Goal: Task Accomplishment & Management: Manage account settings

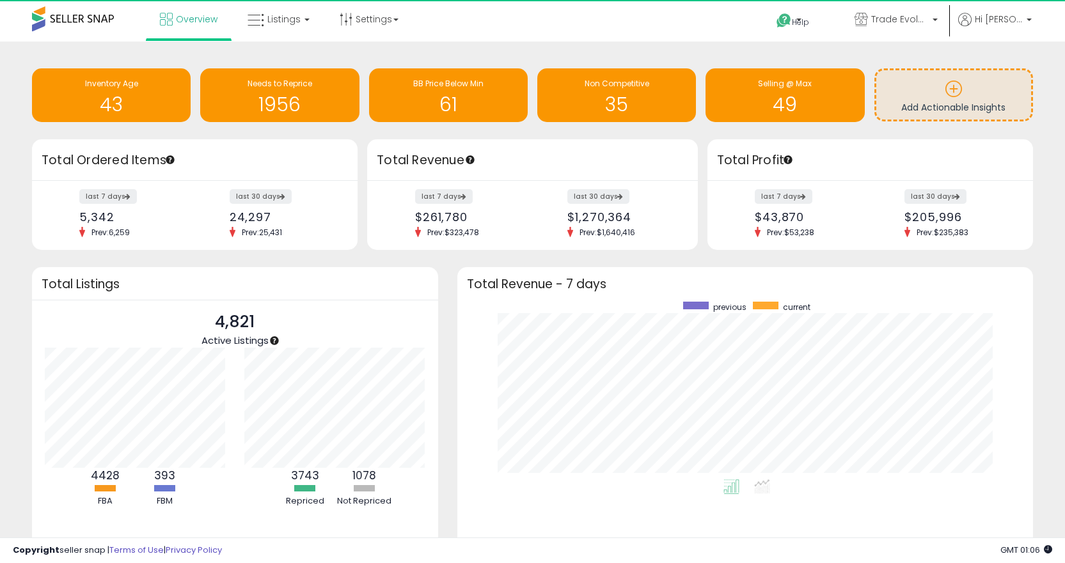
scroll to position [178, 551]
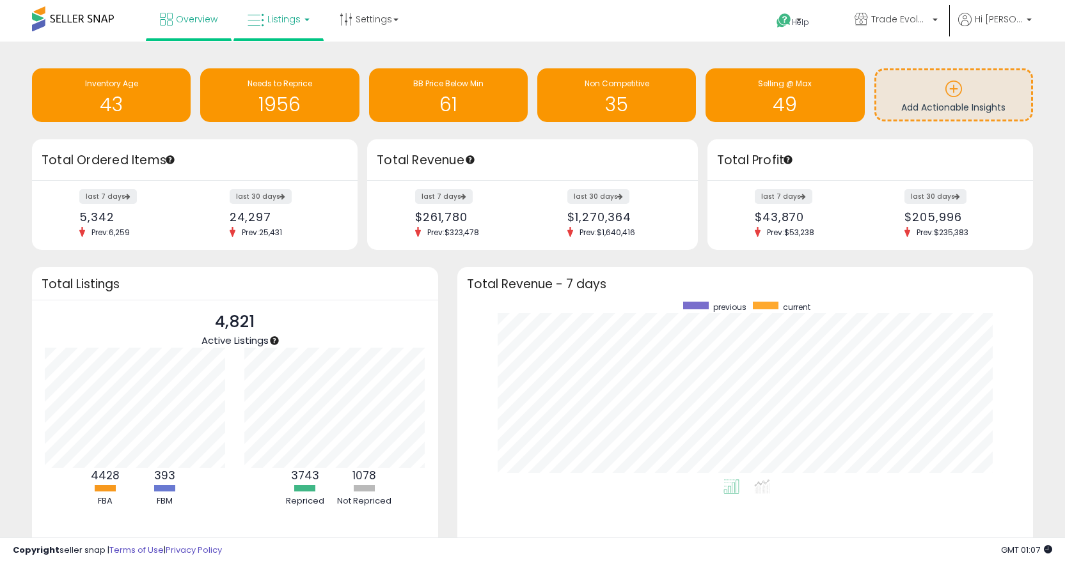
click at [283, 14] on span "Listings" at bounding box center [283, 19] width 33 height 13
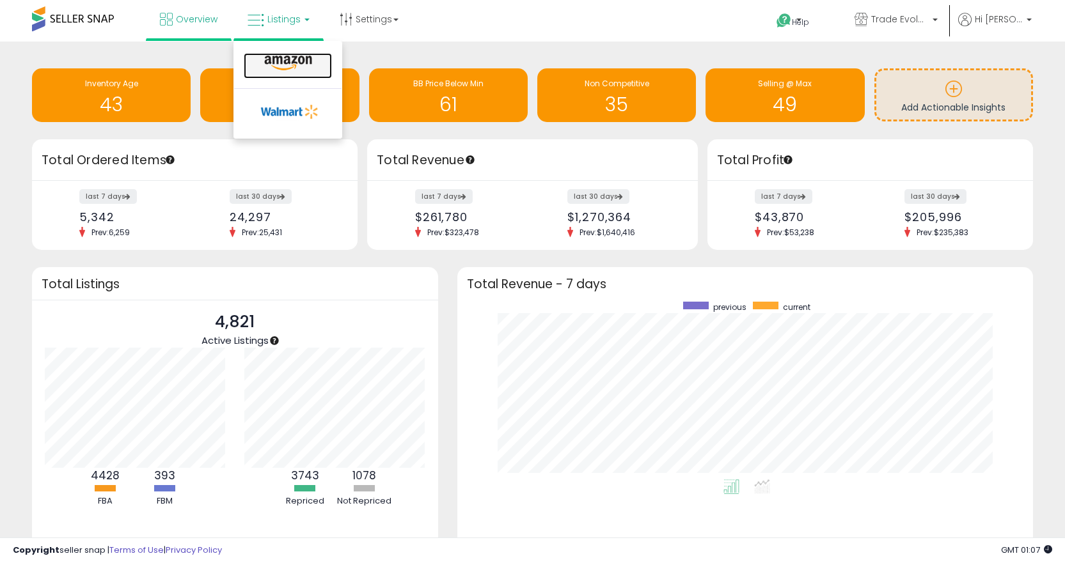
click at [284, 66] on icon at bounding box center [288, 63] width 56 height 17
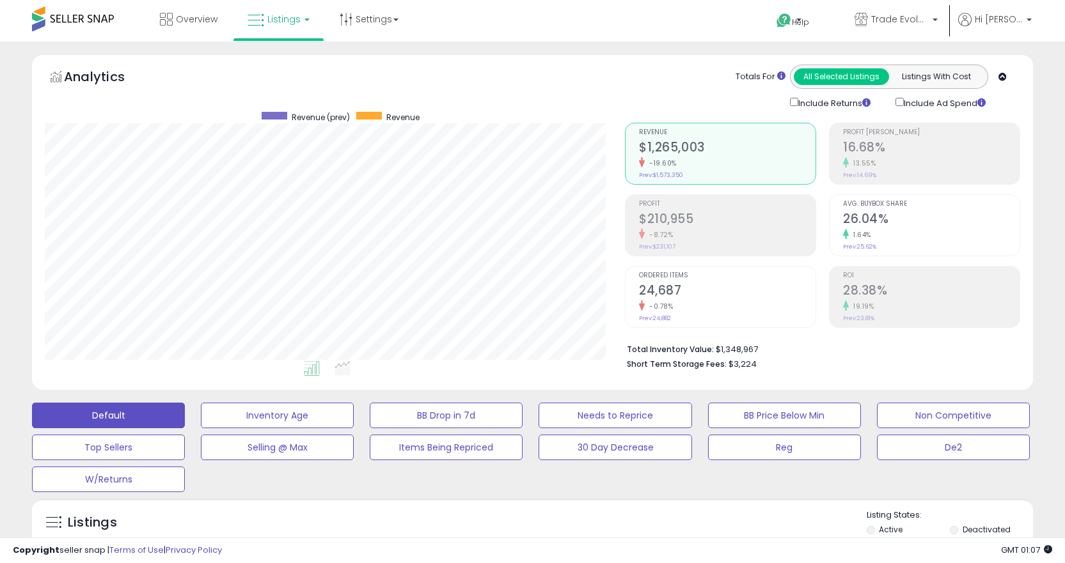
scroll to position [192, 0]
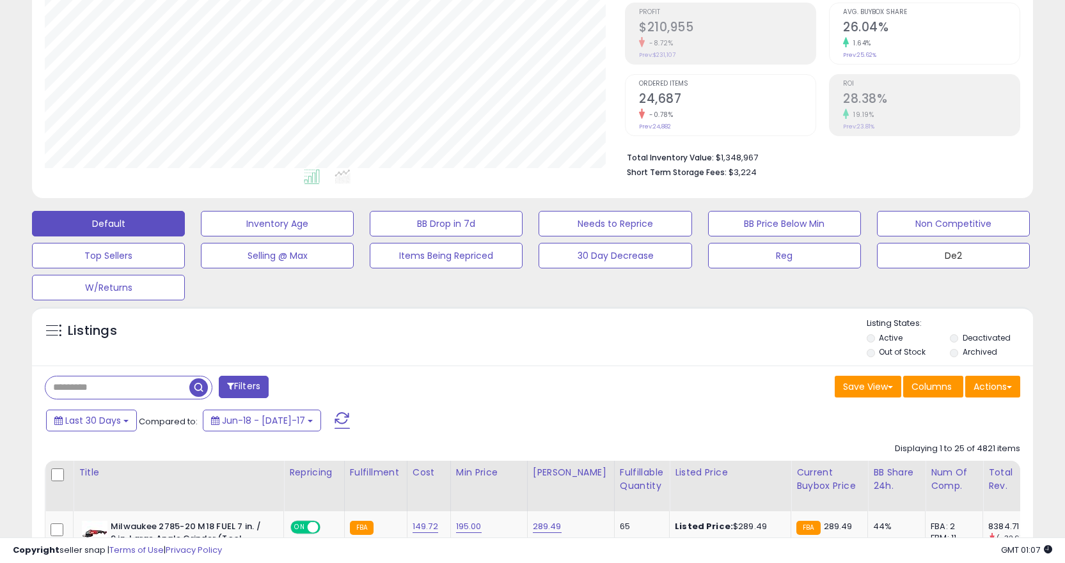
drag, startPoint x: 911, startPoint y: 245, endPoint x: 419, endPoint y: 227, distance: 491.4
click at [354, 237] on button "De2" at bounding box center [277, 224] width 153 height 26
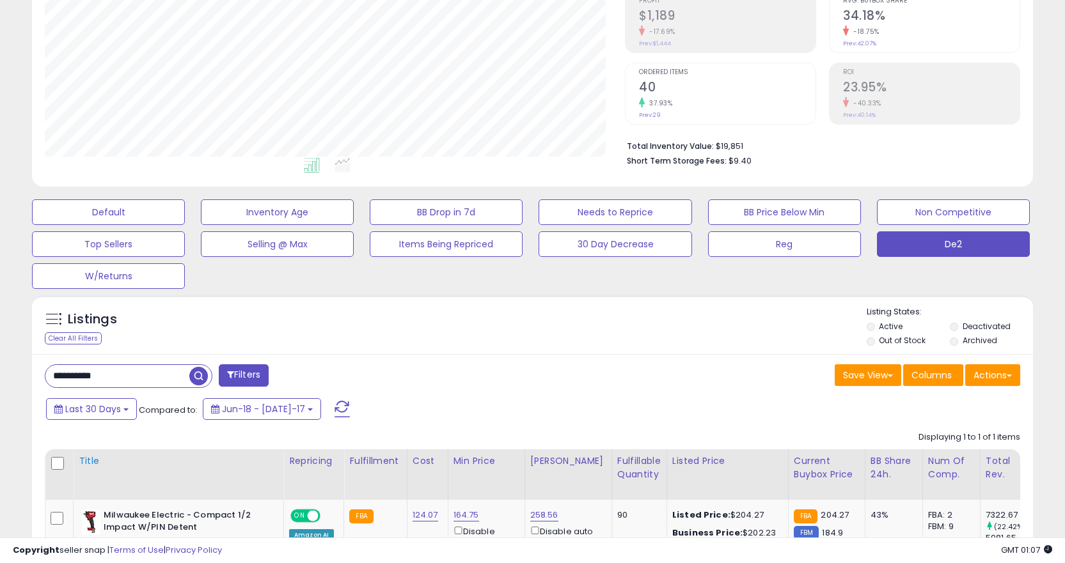
scroll to position [327, 0]
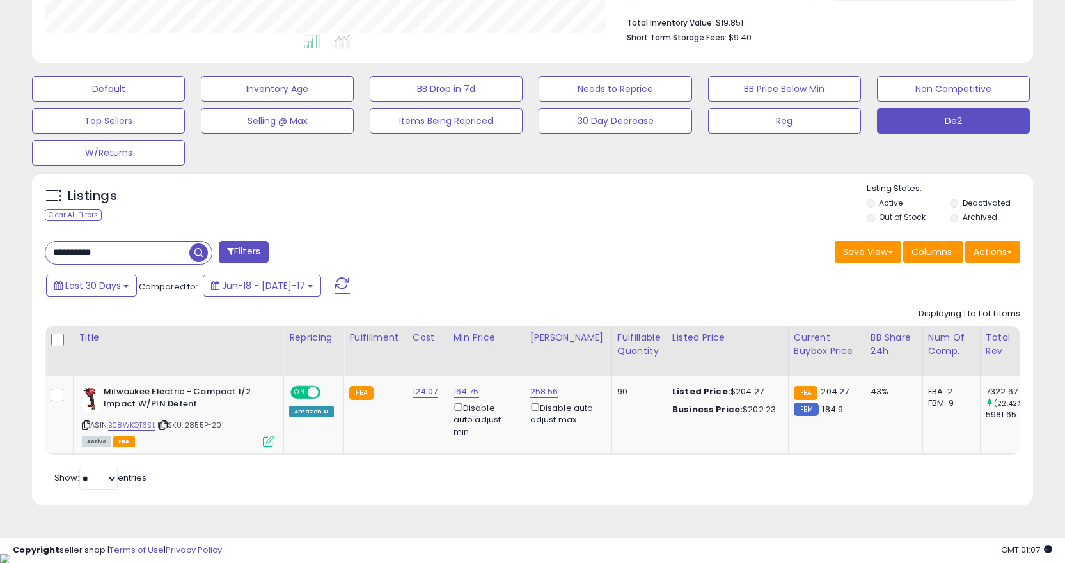
click at [166, 254] on input "**********" at bounding box center [117, 253] width 144 height 22
paste input "text"
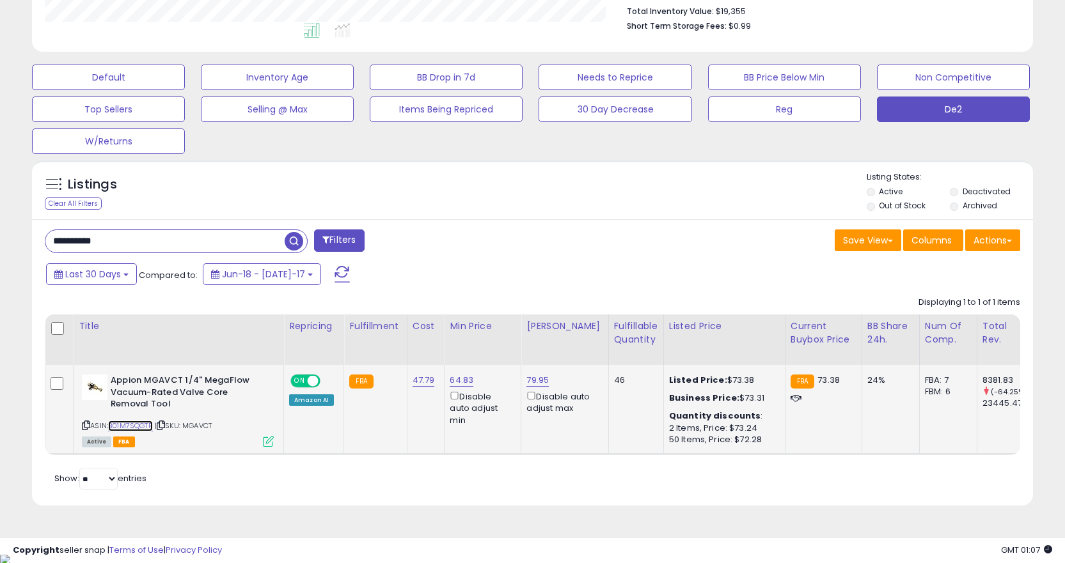
scroll to position [0, 64]
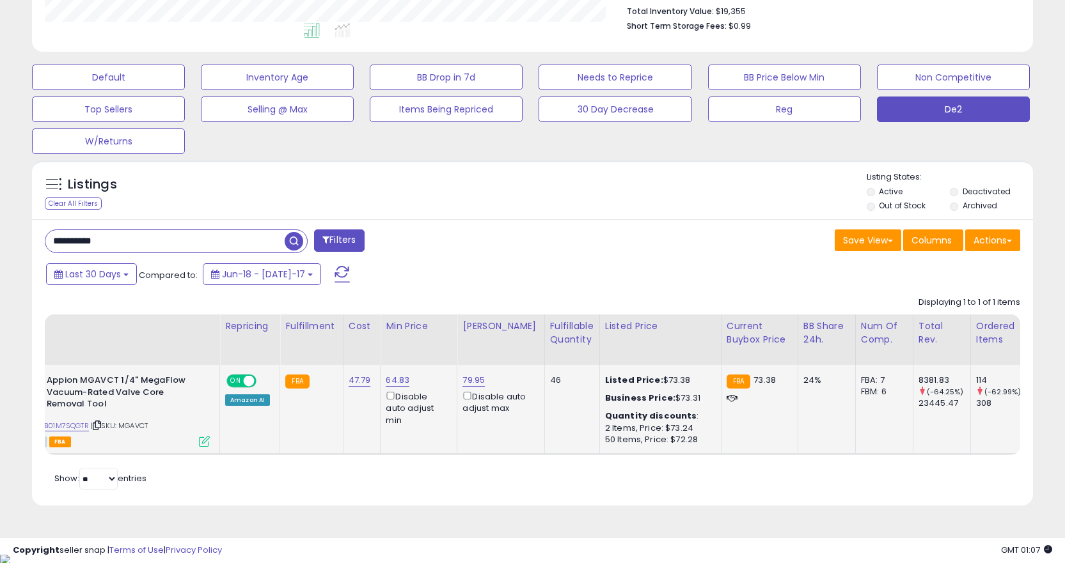
click at [1028, 453] on td "Appion MGAVCT 1/4" MegaFlow Vacuum-Rated Valve Core Removal Tool ASIN: B01M7SQG…" at bounding box center [1057, 410] width 58 height 90
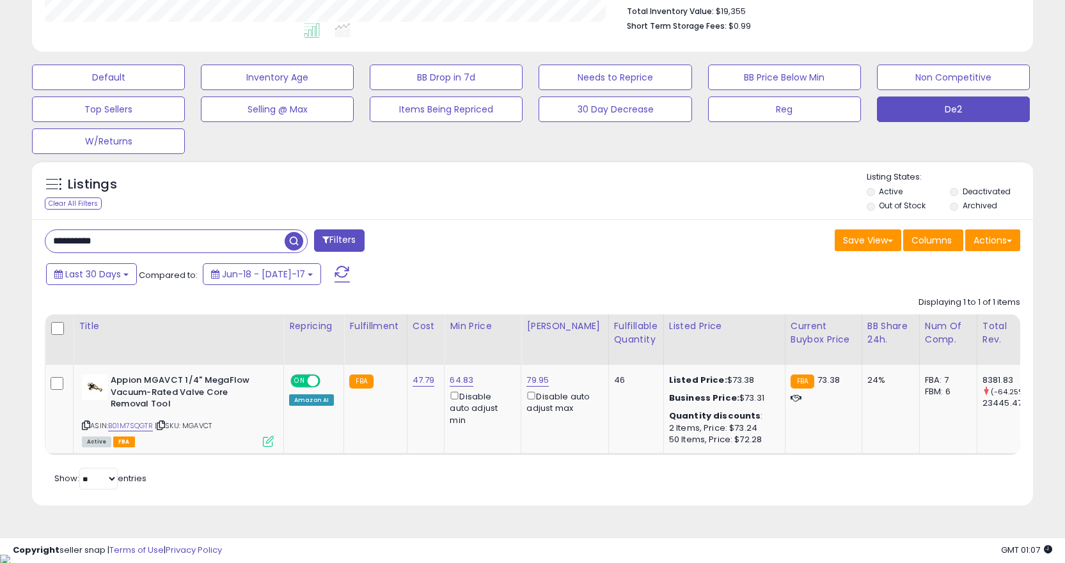
scroll to position [0, 0]
click at [126, 430] on link "B01M7SQGTR" at bounding box center [130, 426] width 45 height 11
click at [171, 426] on span "| SKU: MGAVCT" at bounding box center [183, 426] width 57 height 10
click at [165, 425] on icon at bounding box center [161, 425] width 8 height 7
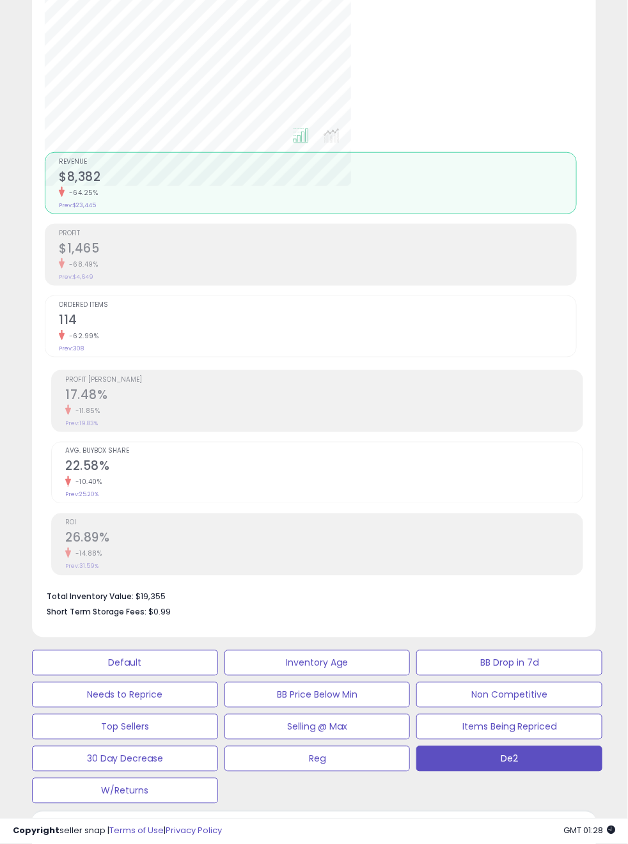
scroll to position [0, 898]
paste input "**********"
paste input "text"
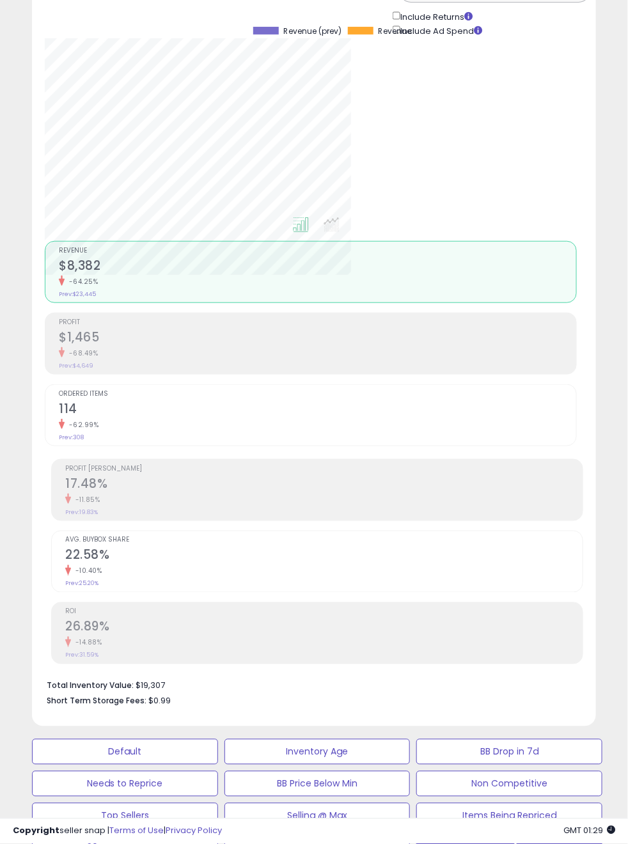
scroll to position [194, 0]
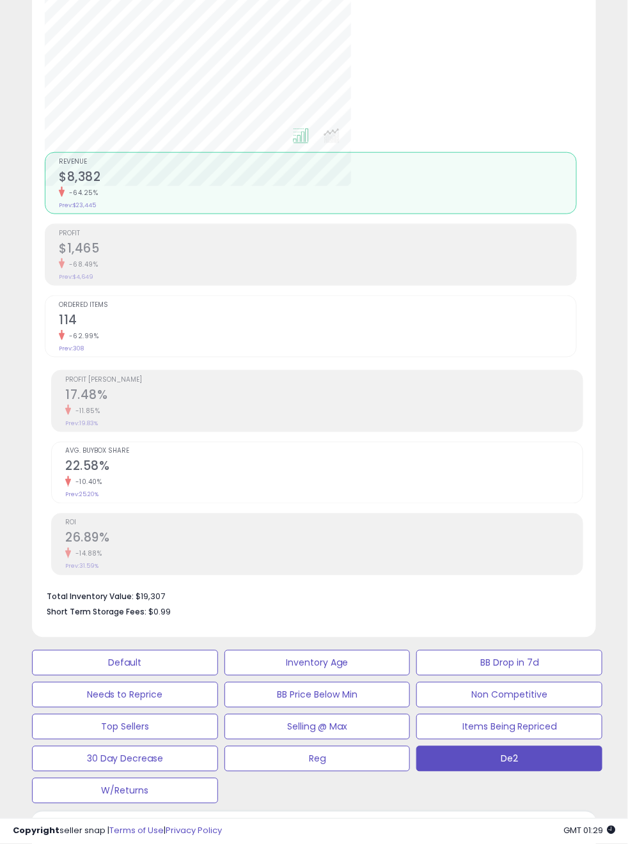
scroll to position [0, 0]
paste input "text"
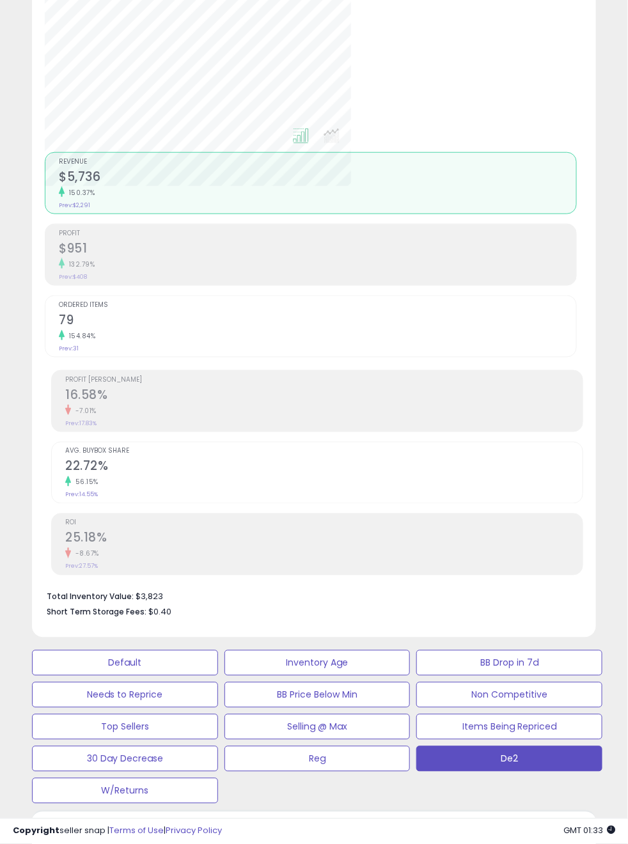
paste input "text"
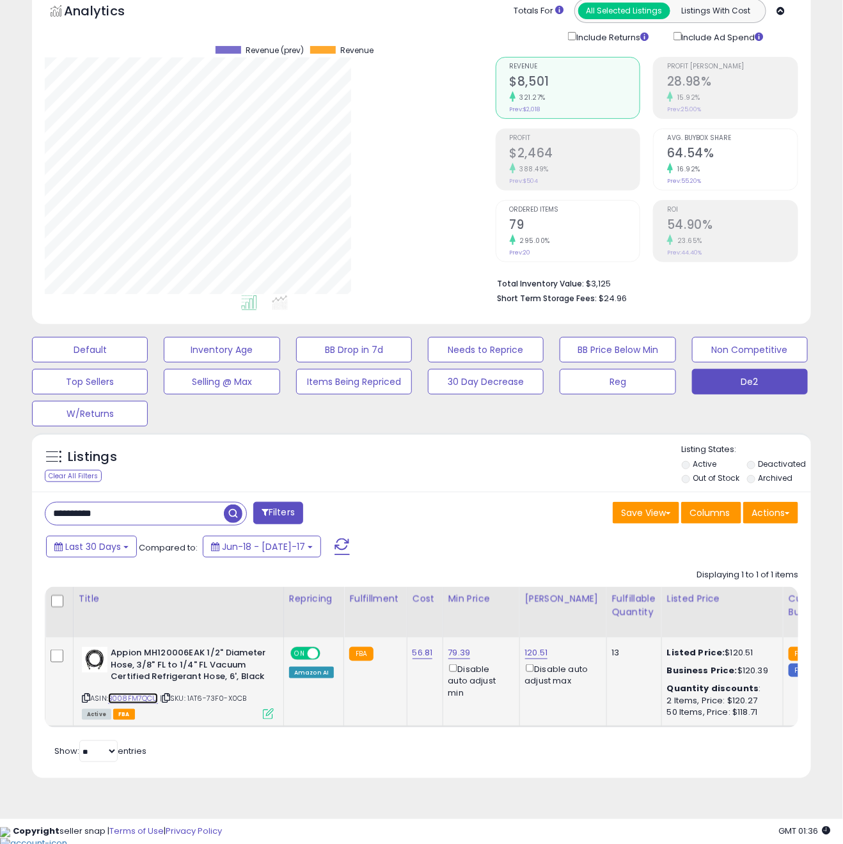
scroll to position [263, 451]
drag, startPoint x: 390, startPoint y: 746, endPoint x: 403, endPoint y: 739, distance: 14.9
click at [403, 563] on div "Retrieving listings data.. Displaying 1 to 1 of 1 items Title Repricing" at bounding box center [421, 664] width 753 height 203
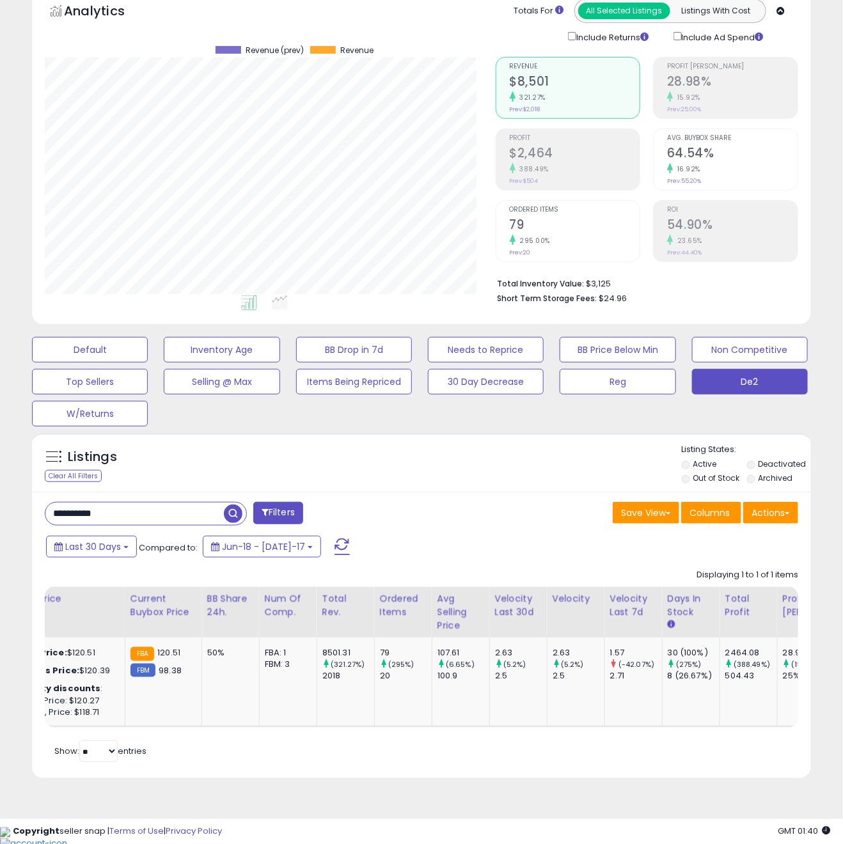
scroll to position [0, 0]
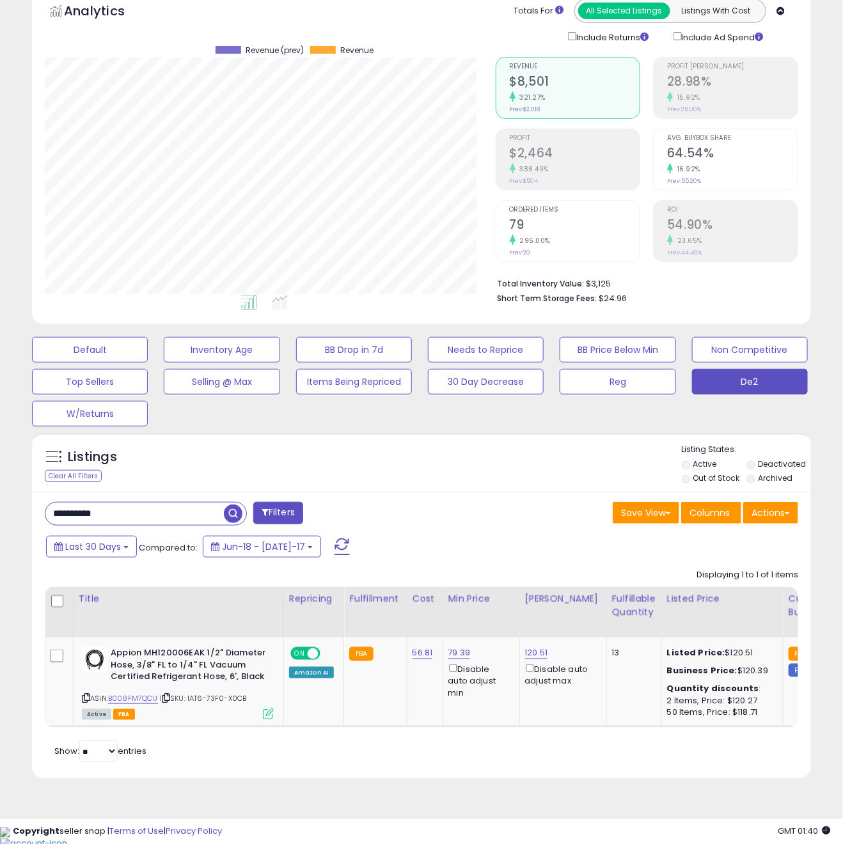
click at [148, 507] on input "**********" at bounding box center [133, 514] width 177 height 22
paste input "text"
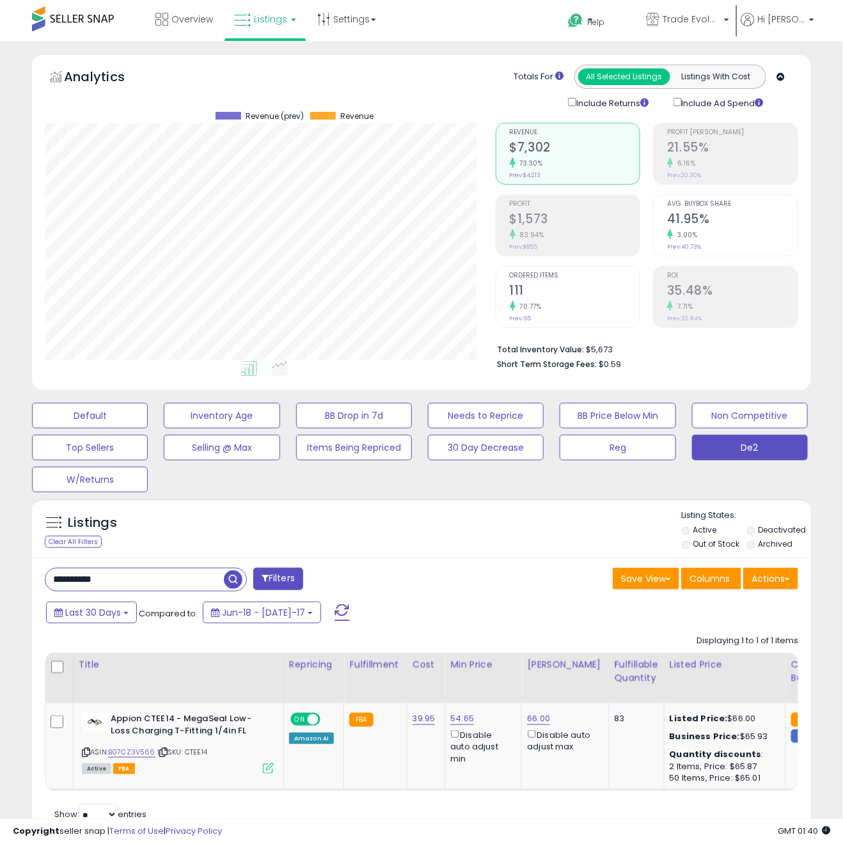
scroll to position [63, 0]
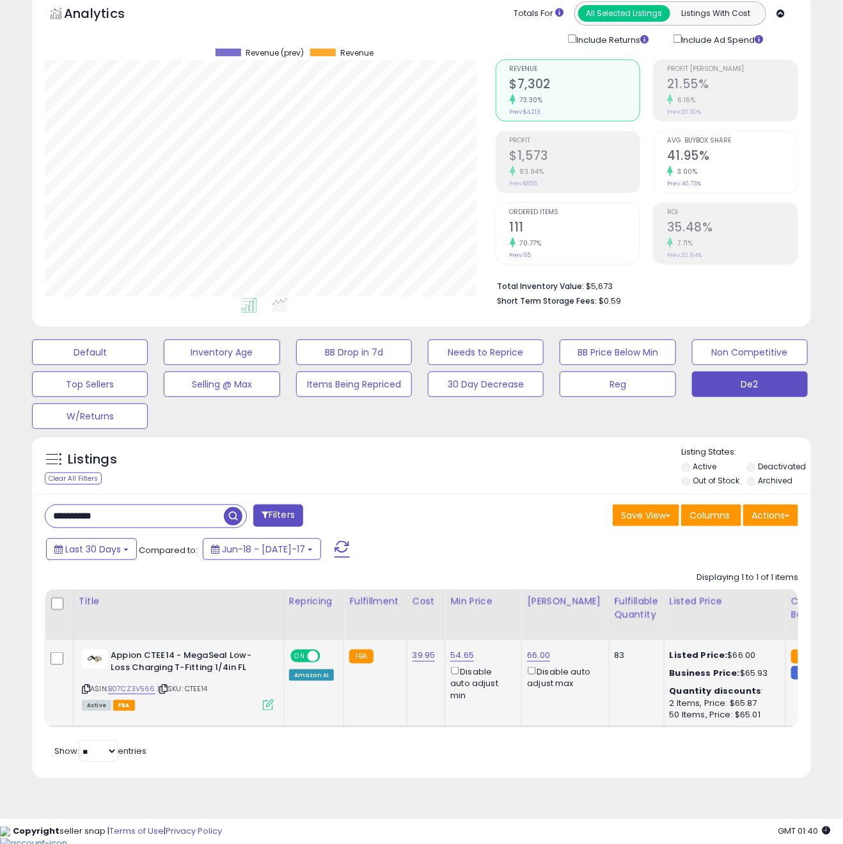
type input "**********"
click at [165, 563] on icon at bounding box center [163, 689] width 8 height 7
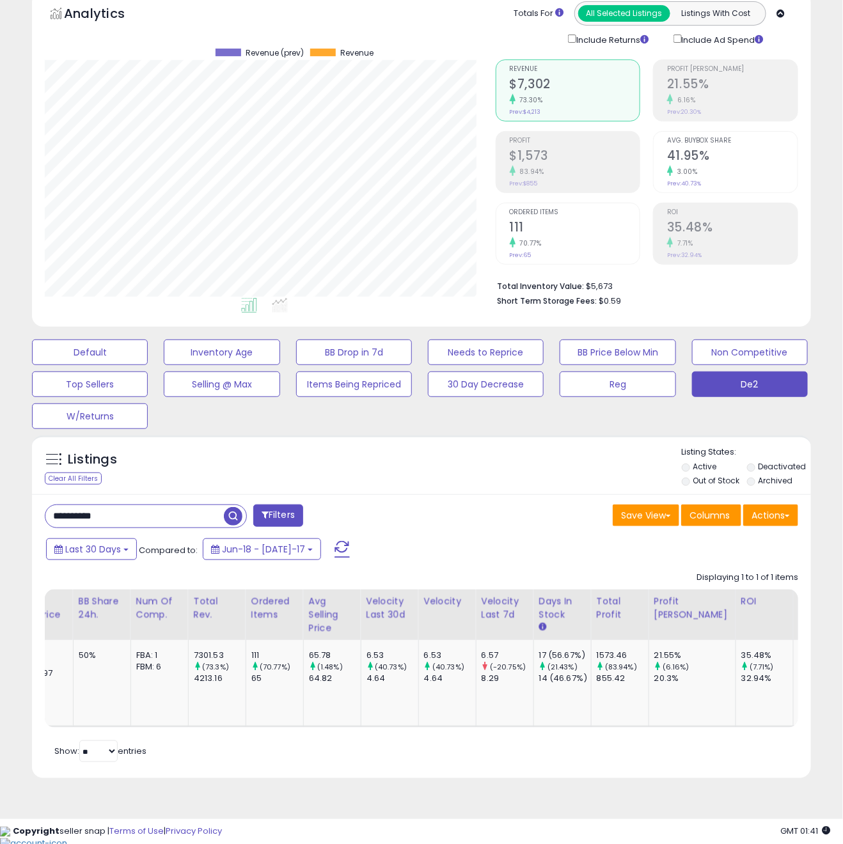
scroll to position [0, 798]
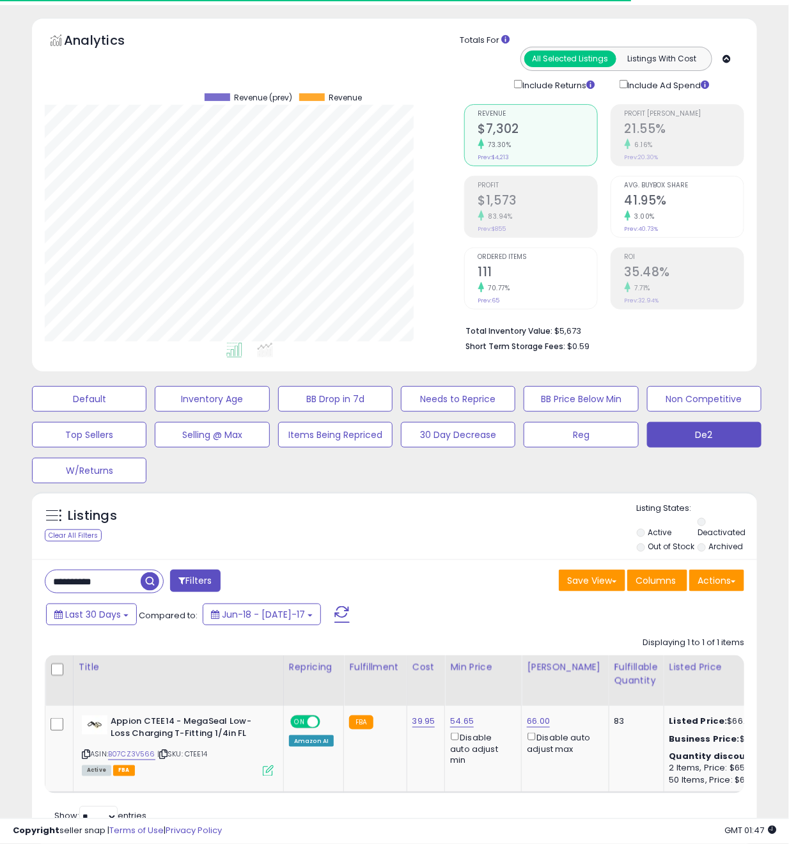
scroll to position [263, 420]
click at [111, 570] on input "**********" at bounding box center [99, 581] width 109 height 22
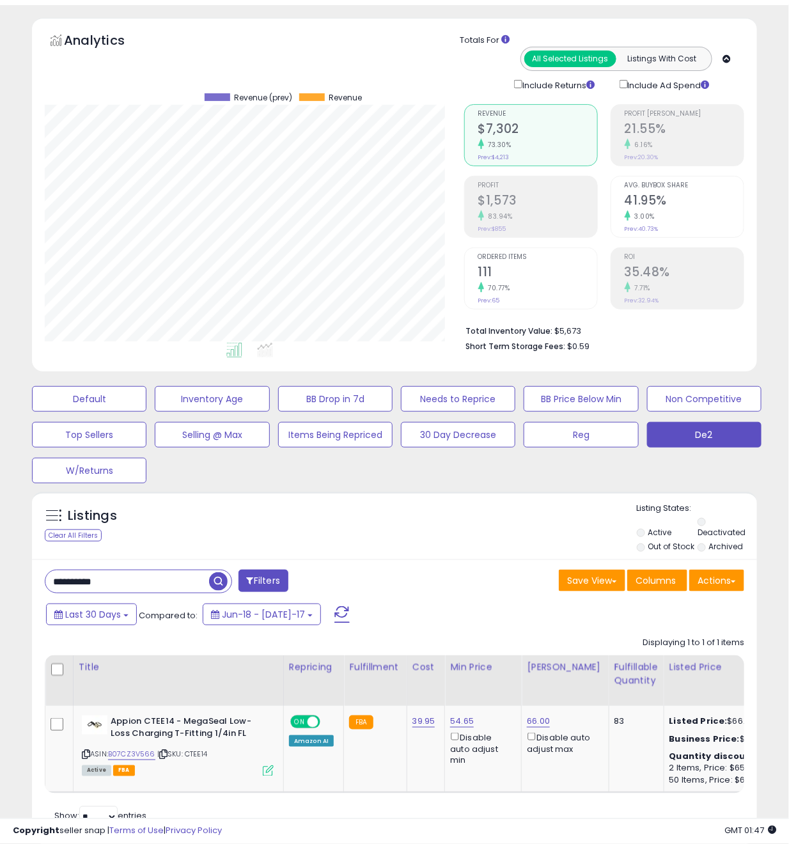
paste input "text"
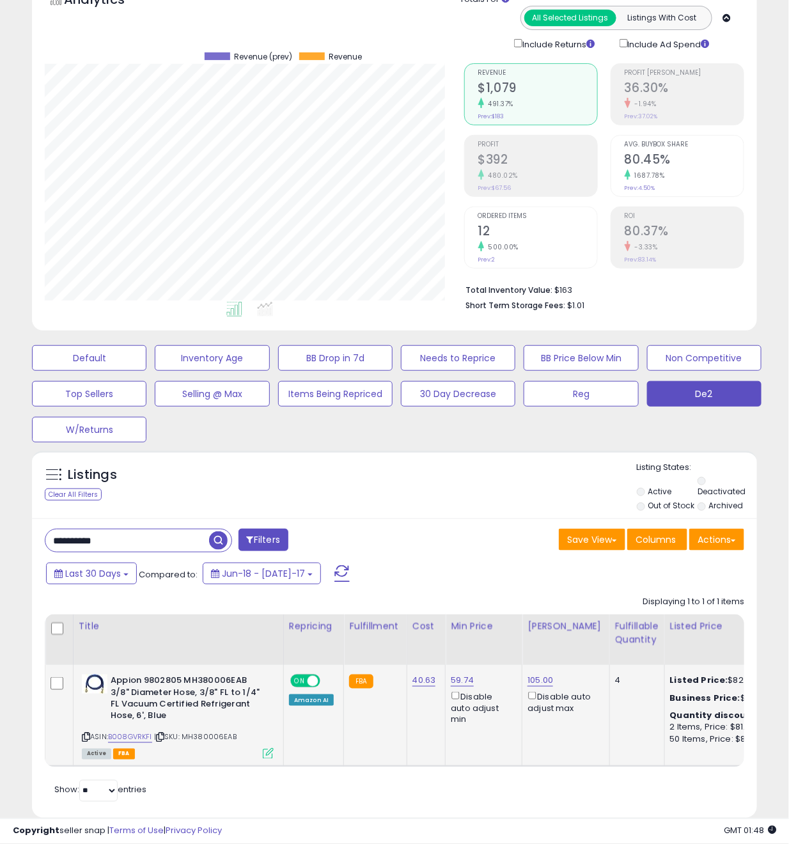
click at [164, 734] on icon at bounding box center [160, 737] width 8 height 7
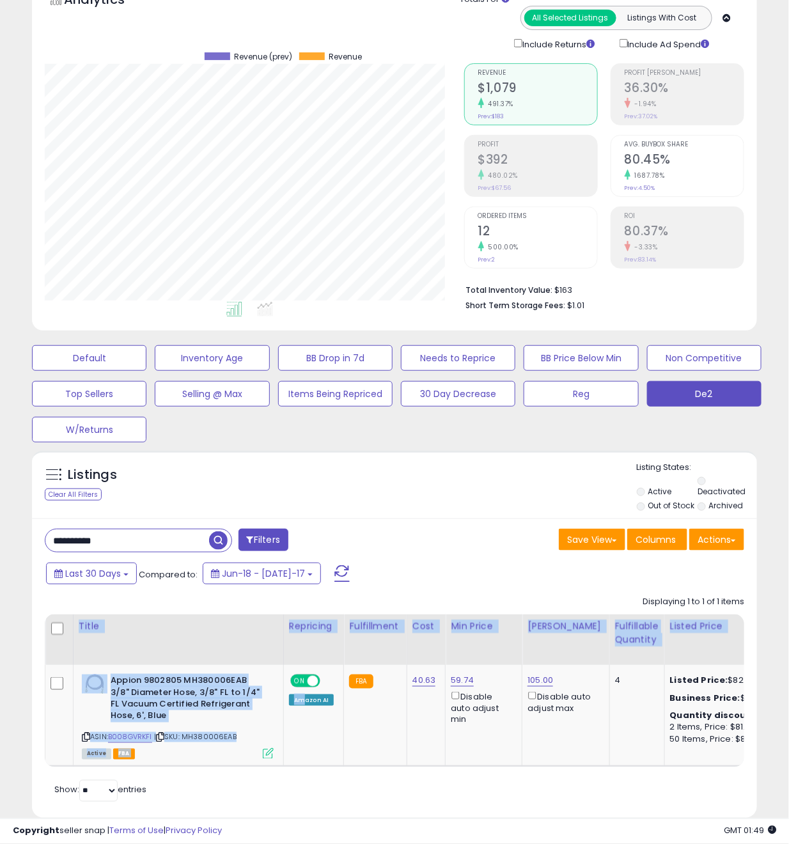
drag, startPoint x: 315, startPoint y: 726, endPoint x: 327, endPoint y: 735, distance: 15.5
click at [327, 735] on div "Title Repricing Fulfillment Cost ROI 4" at bounding box center [395, 691] width 700 height 153
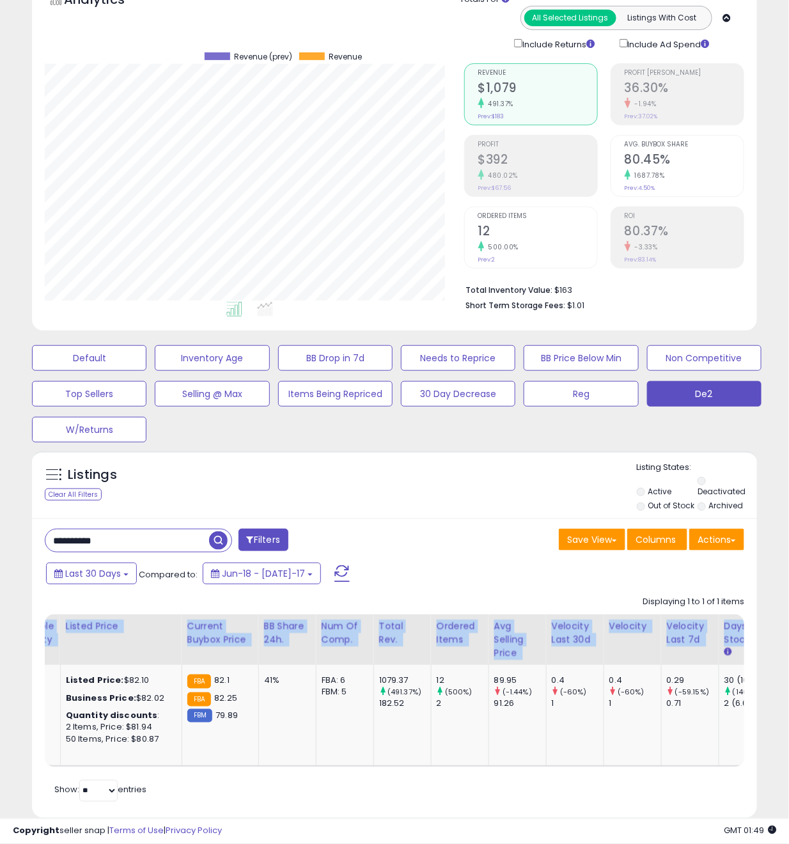
scroll to position [0, 634]
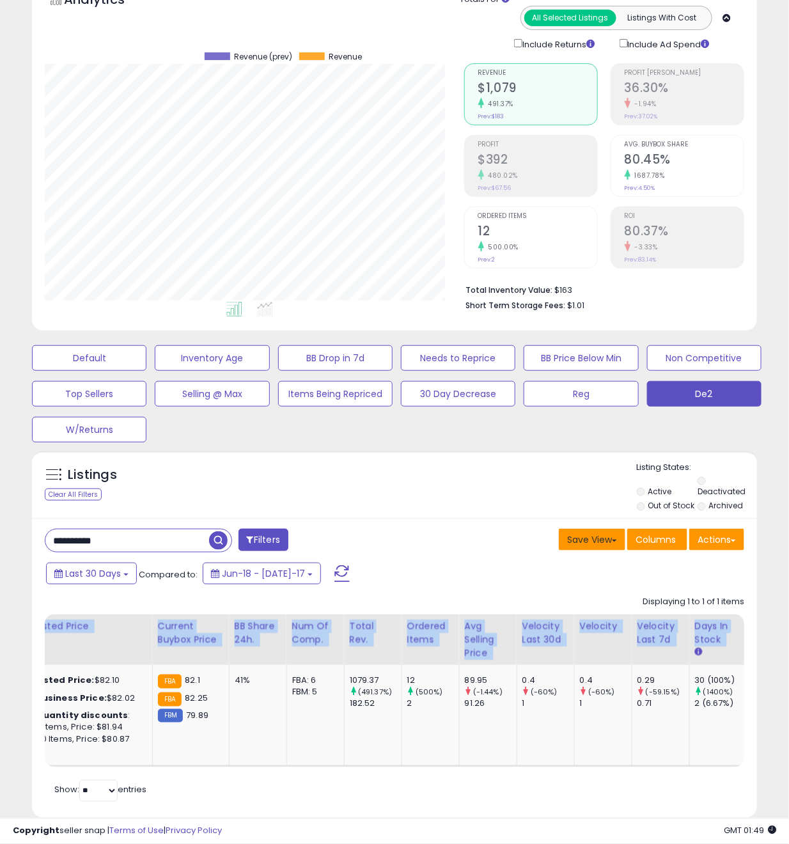
click at [559, 529] on button "Save View" at bounding box center [592, 540] width 67 height 22
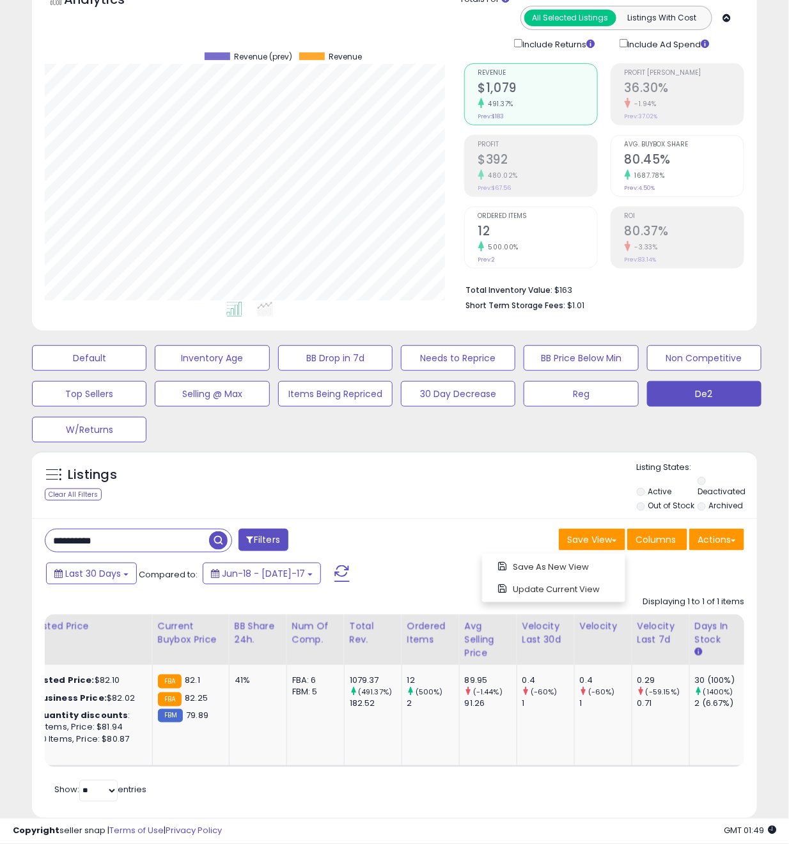
click at [473, 529] on div "Save View Save As New View Update Current View Columns Actions Import Import Wa…" at bounding box center [574, 541] width 359 height 25
click at [106, 529] on input "**********" at bounding box center [127, 540] width 164 height 22
paste input "text"
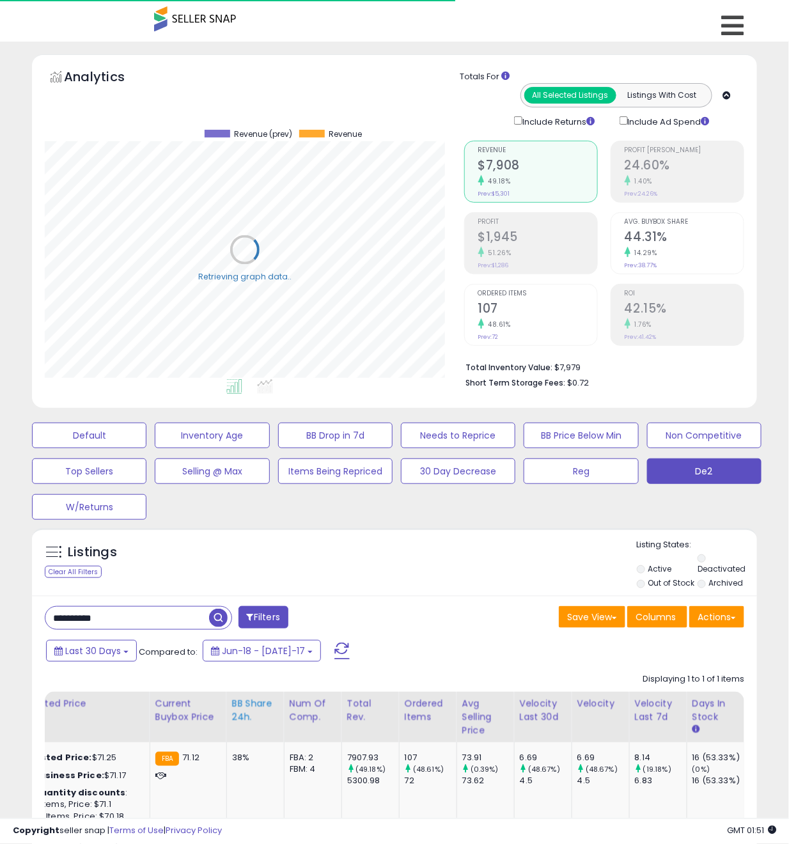
scroll to position [63, 0]
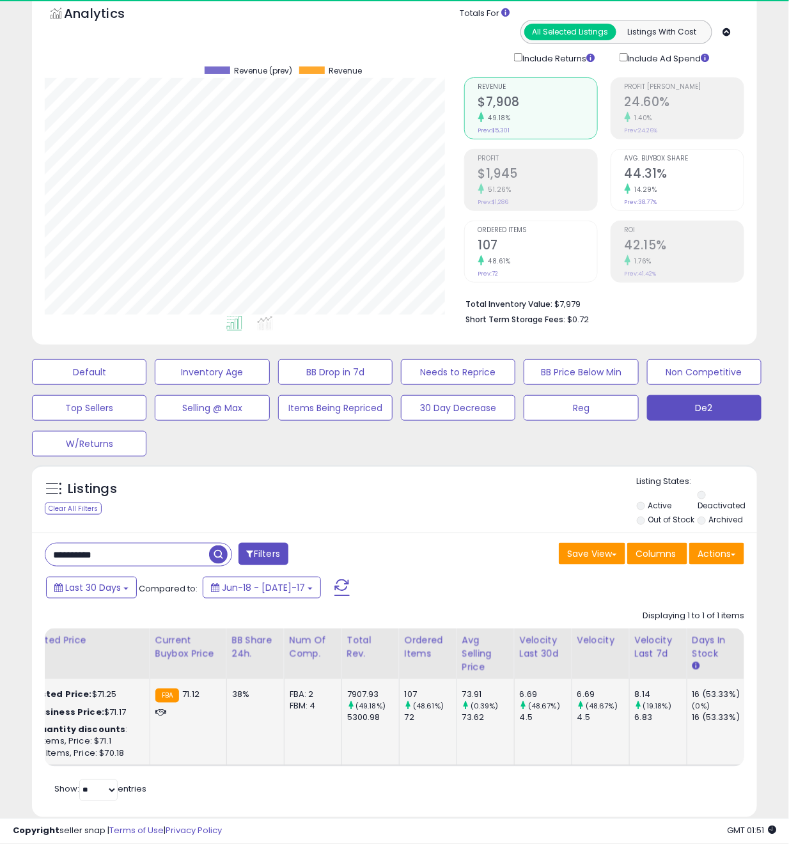
click at [284, 729] on td "FBA: 2 Low FBA: 71.12 Low FBA Back Ordered: 77.00 Low FBM: 71.12 Low SFP: n/a F…" at bounding box center [313, 722] width 58 height 86
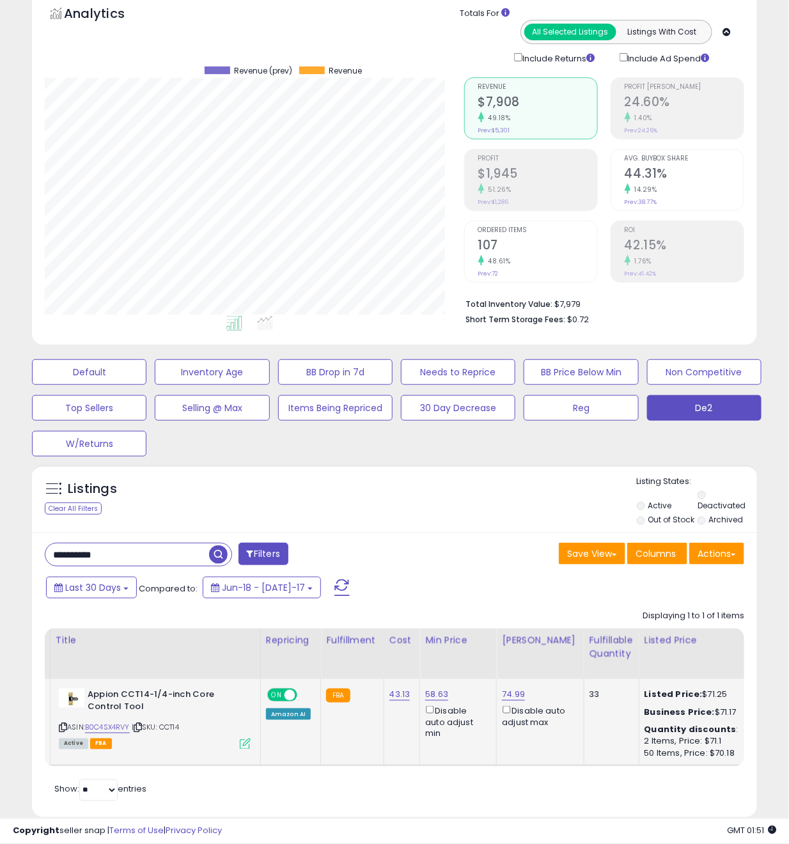
click at [139, 725] on icon at bounding box center [138, 728] width 8 height 7
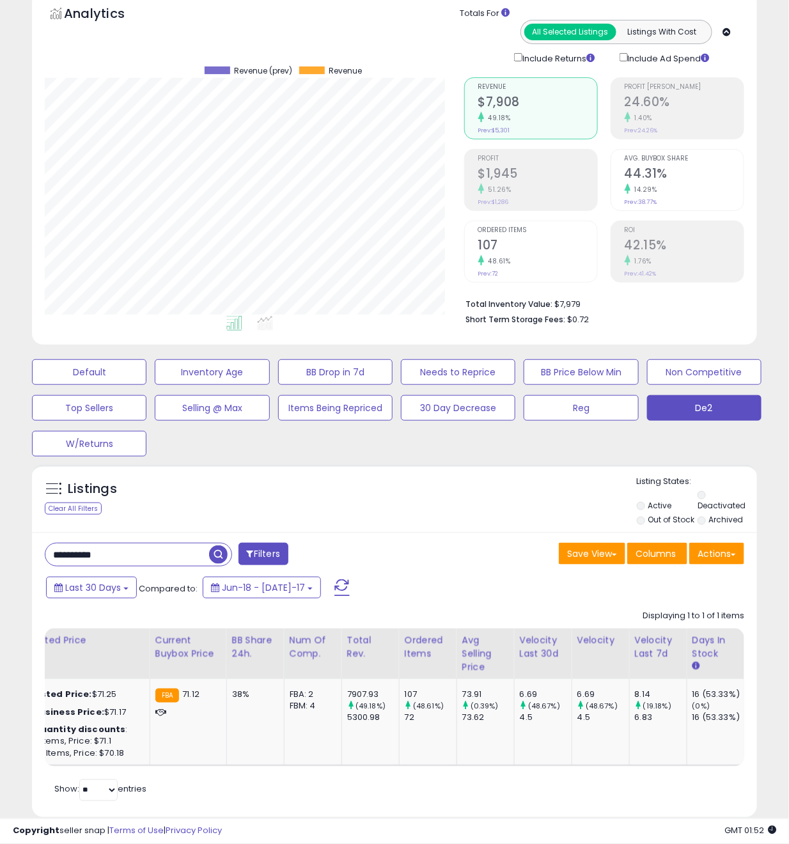
click at [173, 535] on div "**********" at bounding box center [394, 675] width 725 height 284
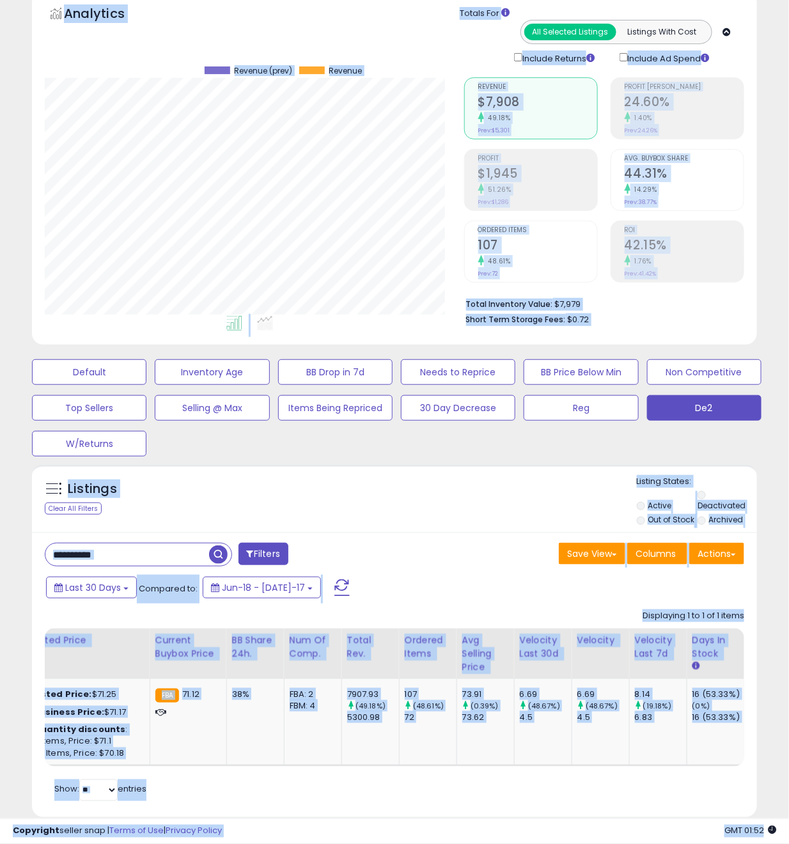
click at [171, 544] on input "**********" at bounding box center [127, 555] width 164 height 22
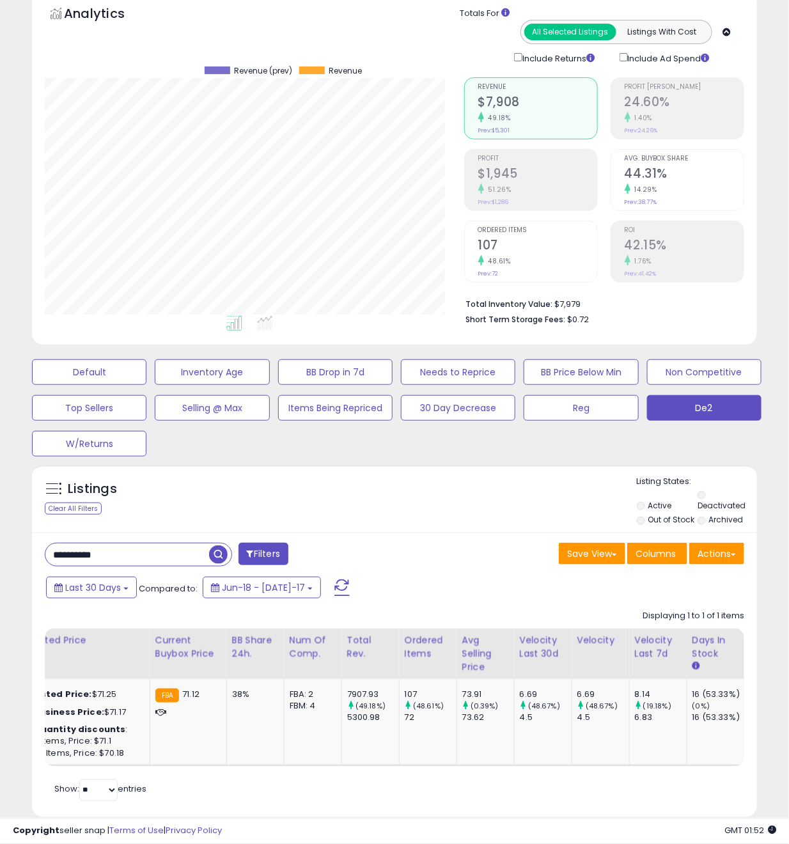
paste input "text"
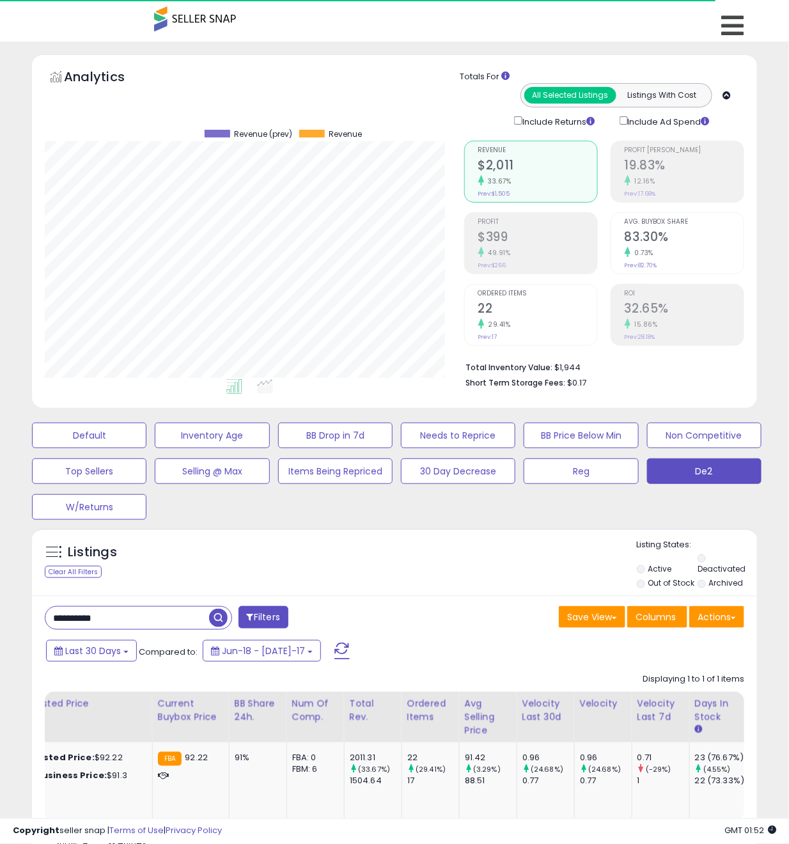
scroll to position [54, 0]
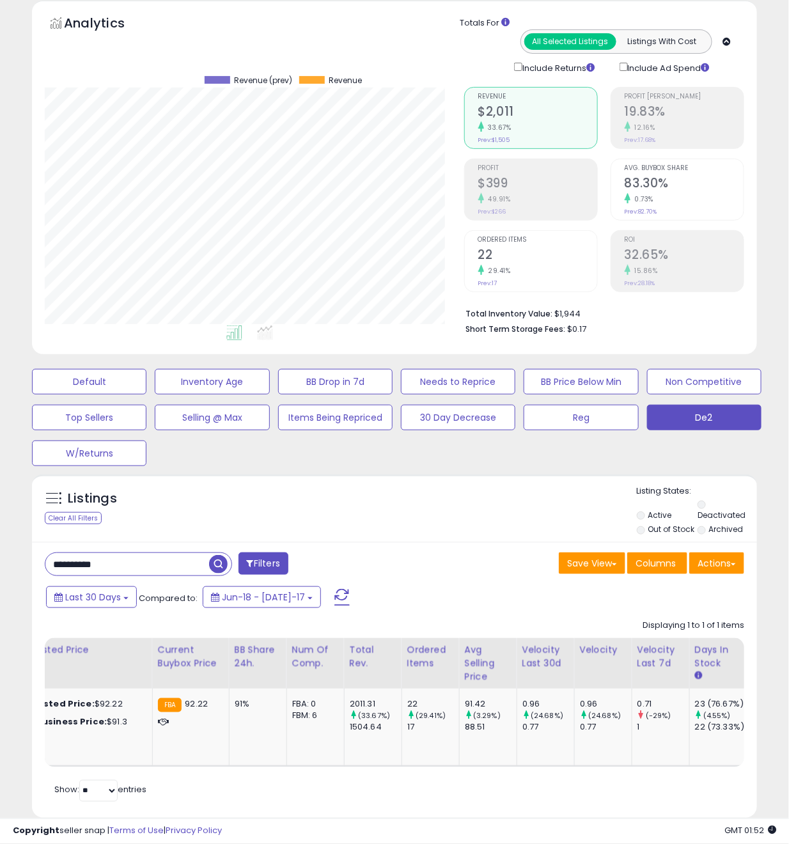
click at [164, 748] on div "Retrieving listings data.. Displaying 1 to 1 of 1 items Title Repricing" at bounding box center [395, 708] width 700 height 191
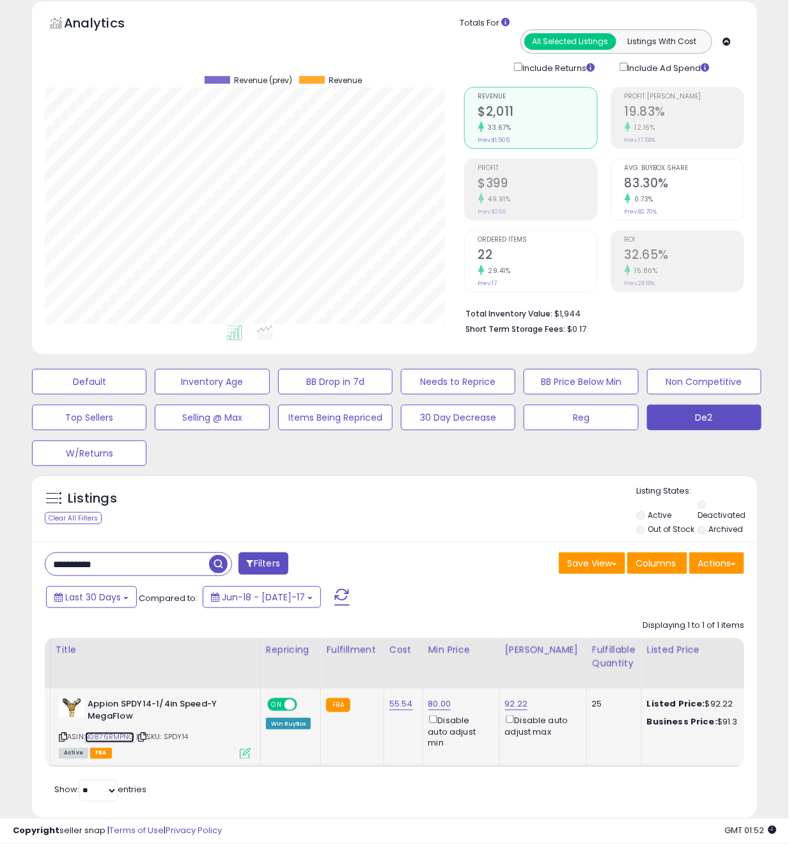
click at [127, 732] on link "B0876RMPNG" at bounding box center [109, 737] width 49 height 11
click at [146, 734] on icon at bounding box center [142, 737] width 8 height 7
drag, startPoint x: 331, startPoint y: 746, endPoint x: 542, endPoint y: 741, distance: 211.1
click at [545, 741] on div "Retrieving listings data.. Displaying 1 to 1 of 1 items Title Repricing" at bounding box center [395, 708] width 700 height 191
click at [373, 745] on div "Title Repricing Fulfillment Cost ROI" at bounding box center [395, 702] width 700 height 129
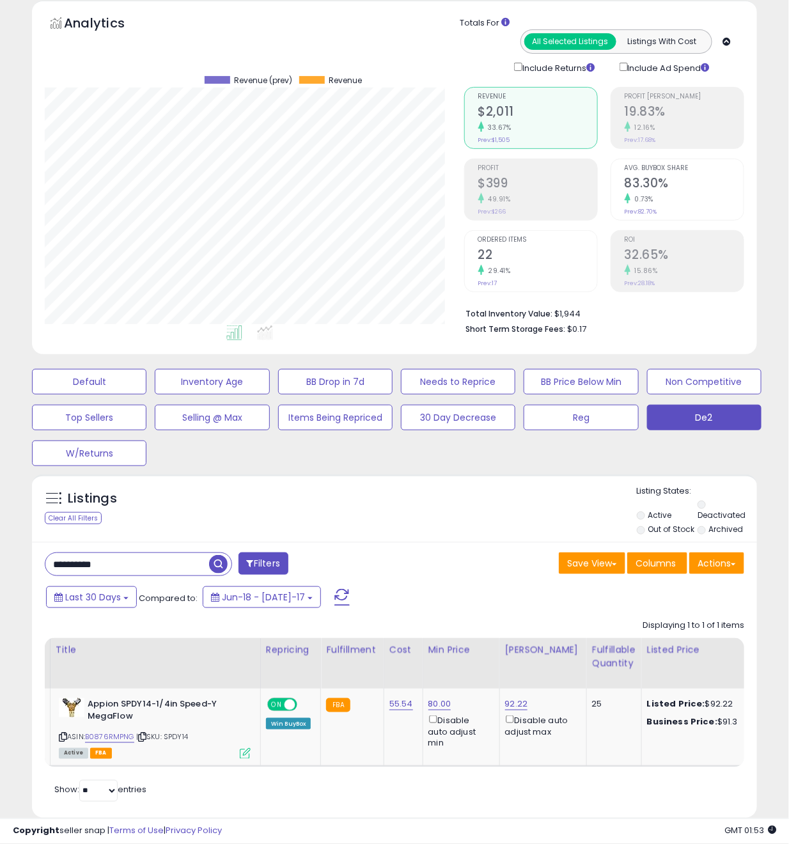
scroll to position [0, 634]
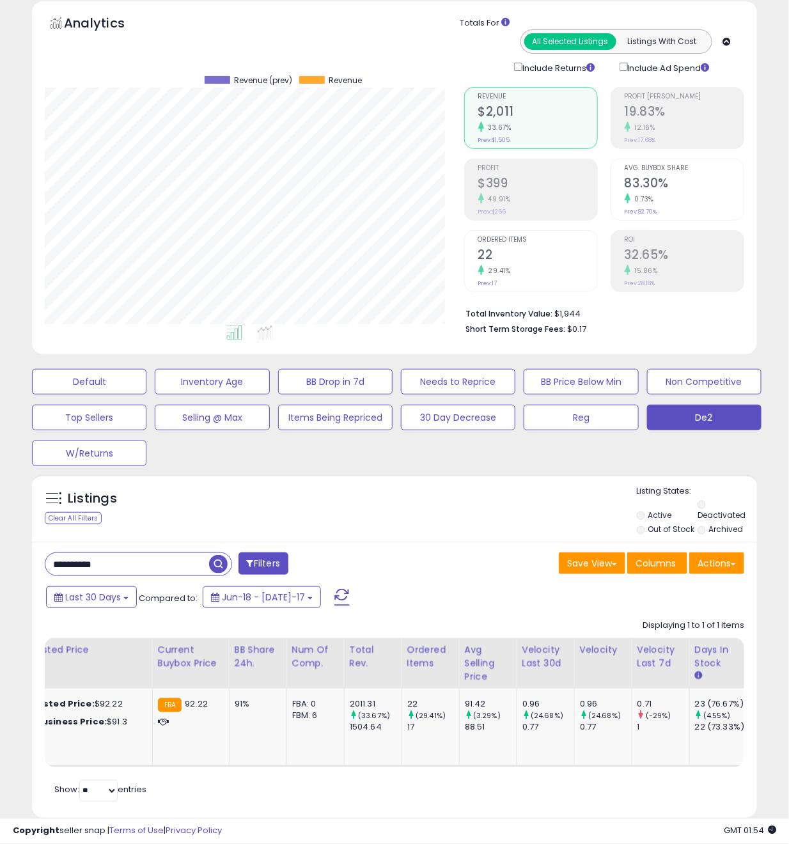
click at [169, 553] on input "**********" at bounding box center [127, 564] width 164 height 22
paste input "text"
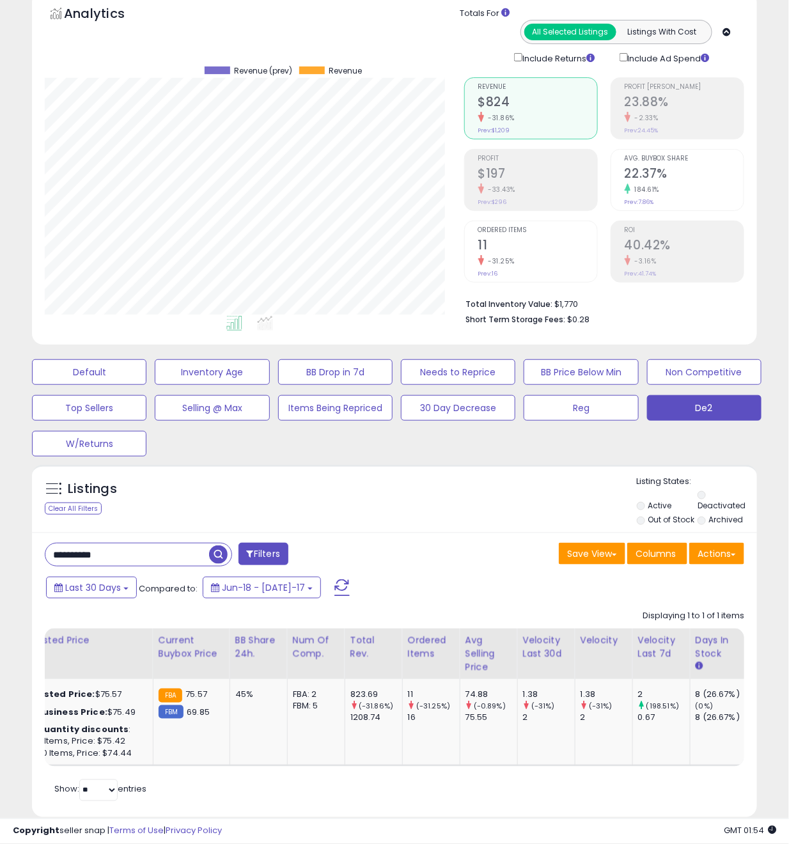
scroll to position [263, 420]
click at [249, 753] on div "Retrieving listings data.. Displaying 1 to 1 of 1 items Title Repricing" at bounding box center [395, 704] width 700 height 200
click at [249, 741] on div "Title Repricing Fulfillment Cost ROI :" at bounding box center [395, 698] width 700 height 138
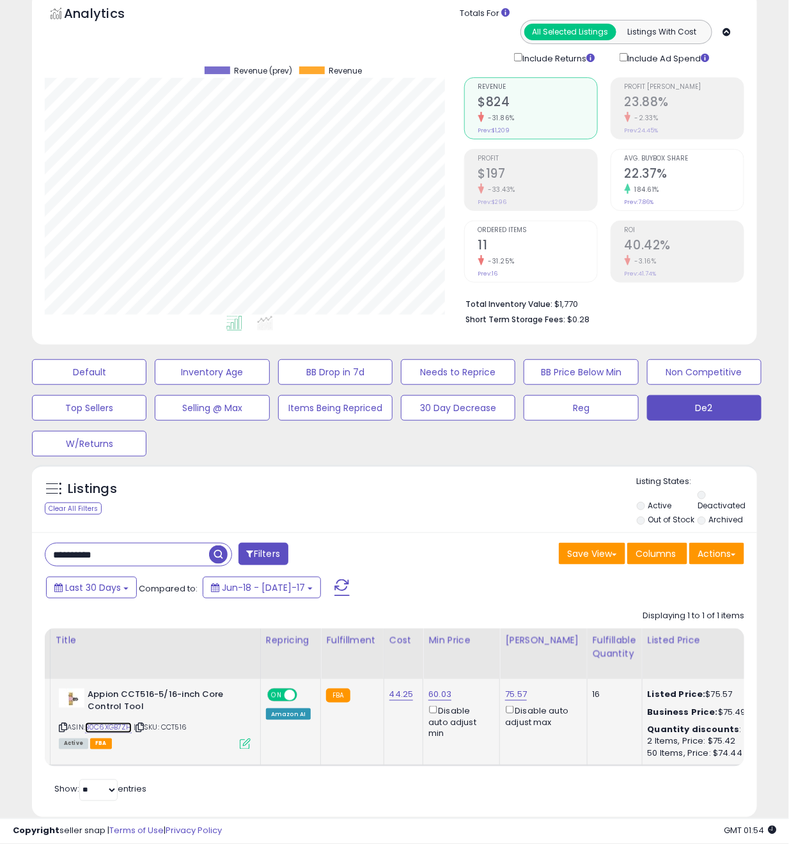
drag, startPoint x: 111, startPoint y: 694, endPoint x: 125, endPoint y: 694, distance: 14.1
click at [144, 725] on icon at bounding box center [140, 728] width 8 height 7
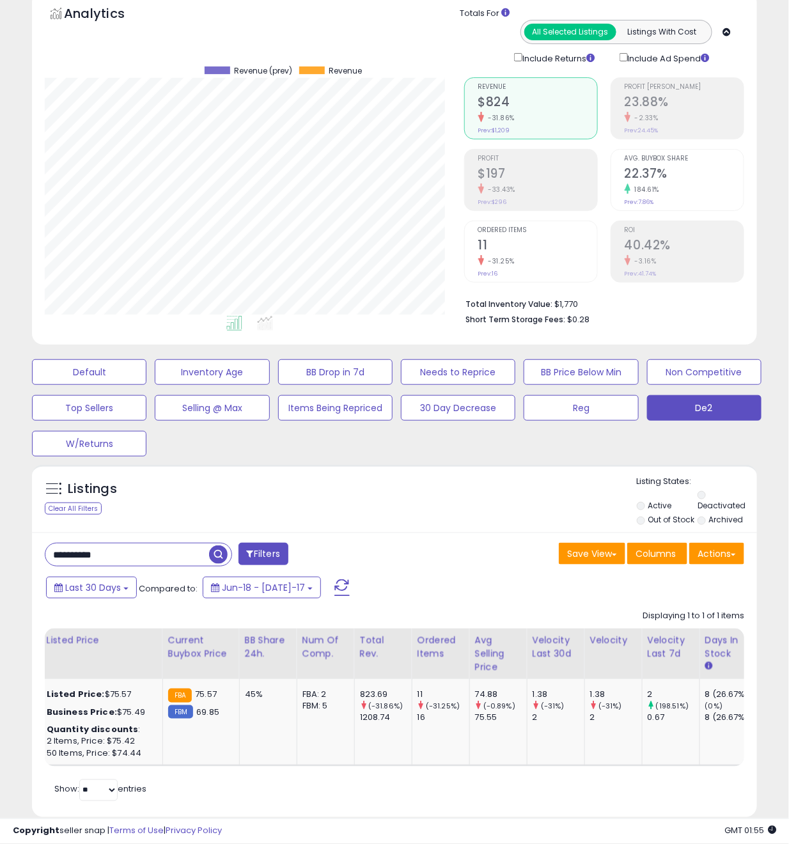
scroll to position [0, 639]
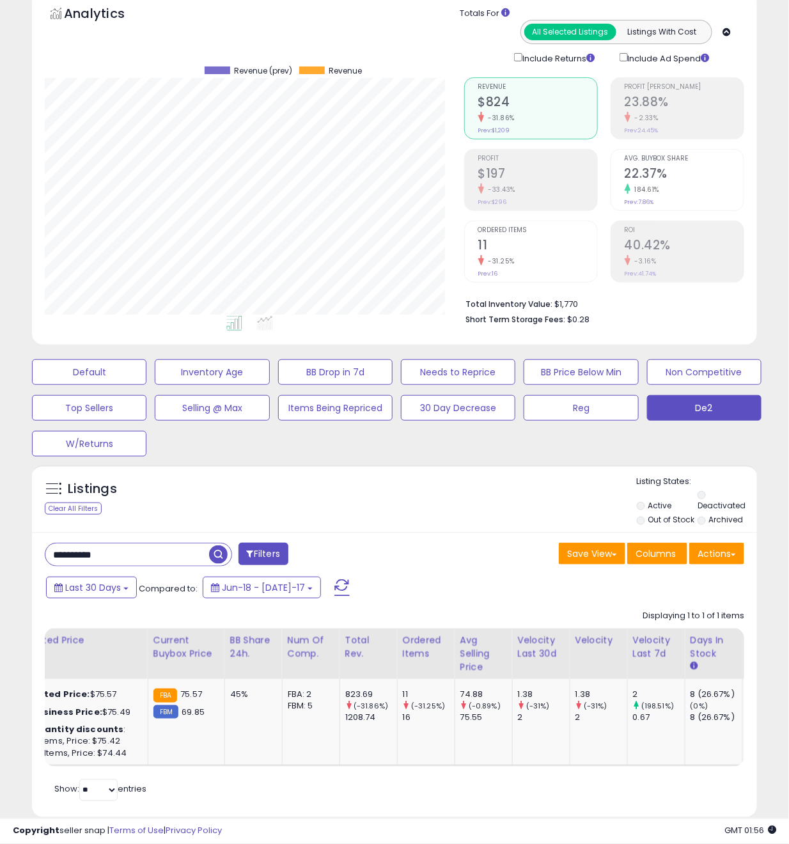
click at [140, 544] on input "**********" at bounding box center [127, 555] width 164 height 22
paste input "text"
type input "**********"
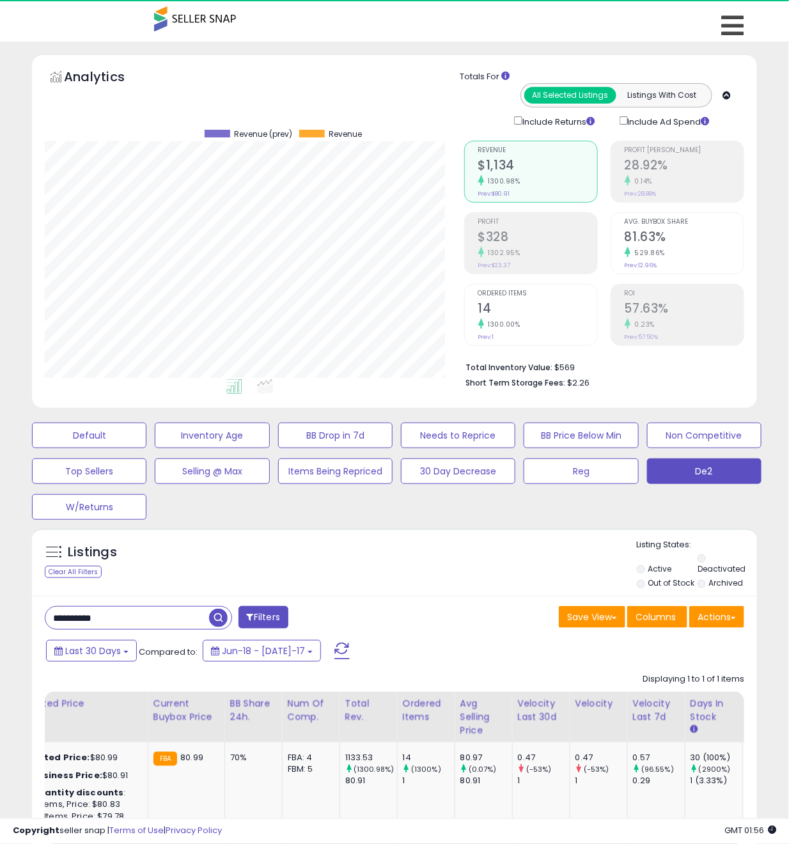
scroll to position [263, 420]
